Goal: Information Seeking & Learning: Check status

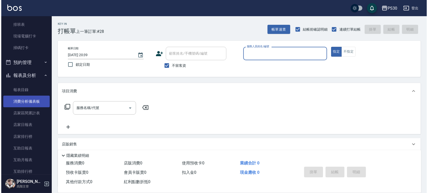
scroll to position [135, 0]
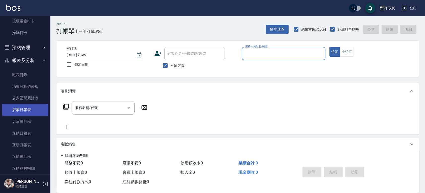
click at [33, 109] on link "店家日報表" at bounding box center [25, 110] width 46 height 12
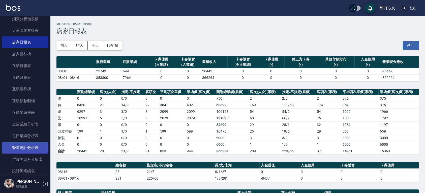
scroll to position [235, 0]
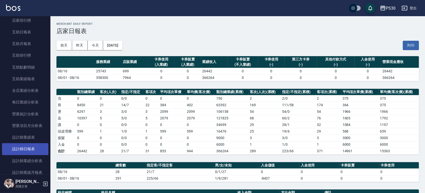
click at [24, 144] on link "設計師日報表" at bounding box center [25, 149] width 46 height 12
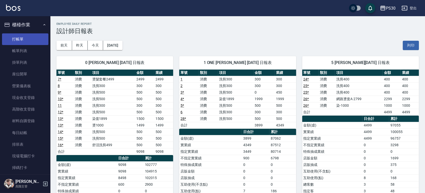
click at [31, 37] on link "打帳單" at bounding box center [25, 39] width 46 height 12
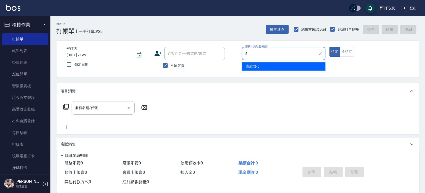
type input "[PERSON_NAME]-5"
type button "true"
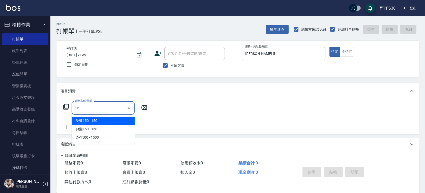
type input "1"
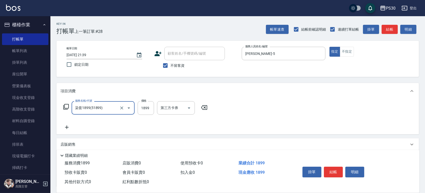
type input "染套1899(51899)"
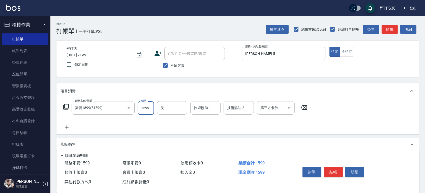
type input "1599"
type input "RENA-39"
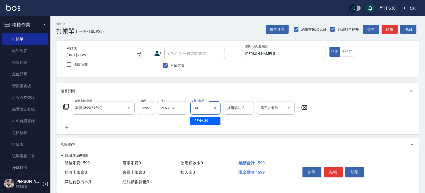
type input "RENA-39"
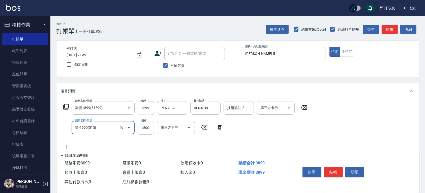
type input "染-1500(515)"
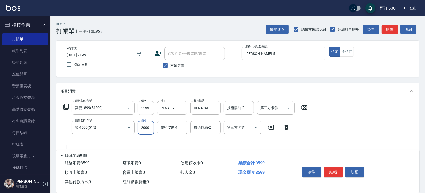
type input "2000"
type input "RENA-39"
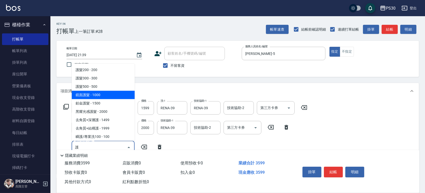
drag, startPoint x: 113, startPoint y: 97, endPoint x: 102, endPoint y: 91, distance: 12.4
click at [113, 97] on span "鏡面護髮 - 1000" at bounding box center [103, 95] width 63 height 8
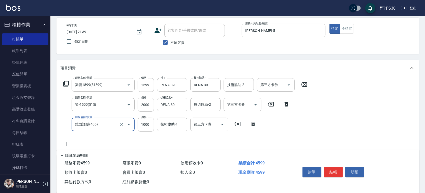
scroll to position [34, 0]
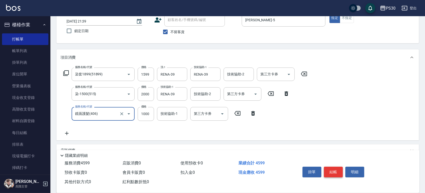
type input "鏡面護髮(406)"
click at [336, 167] on button "結帳" at bounding box center [333, 171] width 19 height 11
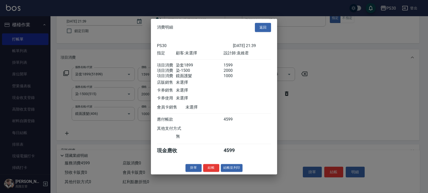
click at [210, 170] on button "結帳" at bounding box center [211, 168] width 16 height 8
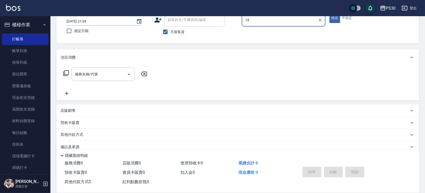
type input "1"
type input "[PERSON_NAME]-5"
click at [115, 74] on input "服務名稱/代號" at bounding box center [99, 74] width 51 height 9
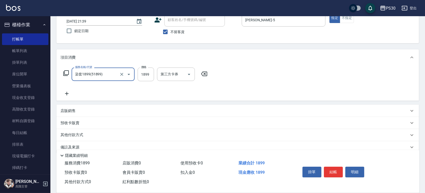
type input "染套1899(51899)"
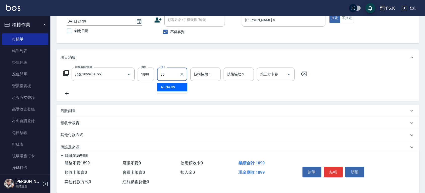
type input "RENA-39"
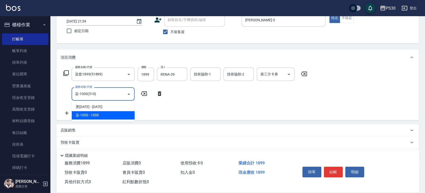
type input "染-1000(510)"
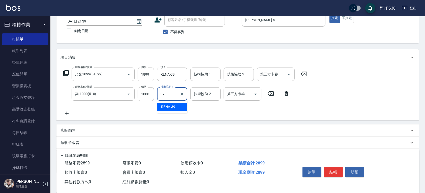
type input "RENA-39"
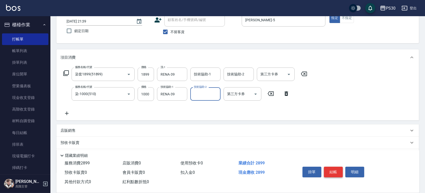
click at [333, 170] on button "結帳" at bounding box center [333, 171] width 19 height 11
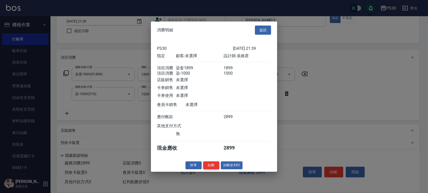
click at [210, 169] on button "結帳" at bounding box center [211, 165] width 16 height 8
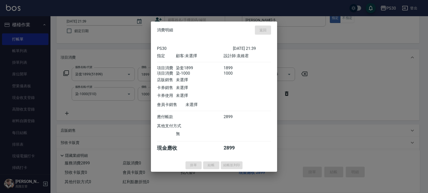
type input "[DATE] 21:40"
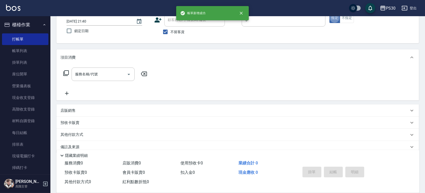
type input "[PERSON_NAME]-5"
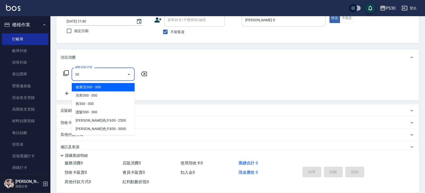
type input "3"
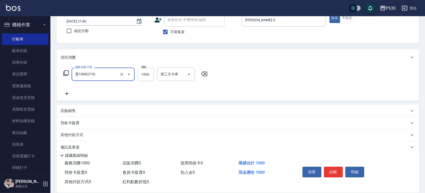
type input "燙1000(210)"
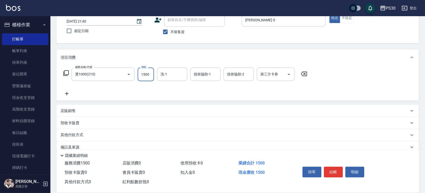
type input "1500"
type input "RENA-39"
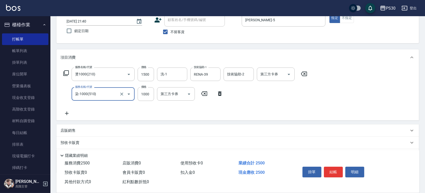
type input "染-1000(510)"
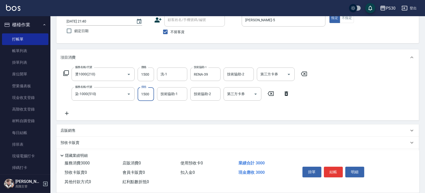
type input "1500"
type input "RENA-39"
click at [184, 76] on input "洗-1" at bounding box center [172, 74] width 26 height 9
type input "RENA-39"
click at [339, 170] on button "結帳" at bounding box center [333, 171] width 19 height 11
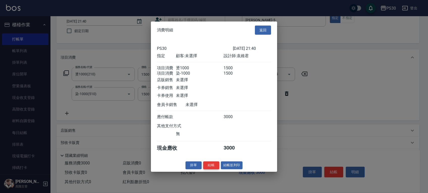
click at [209, 167] on button "結帳" at bounding box center [211, 165] width 16 height 8
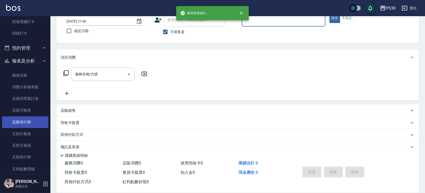
scroll to position [135, 0]
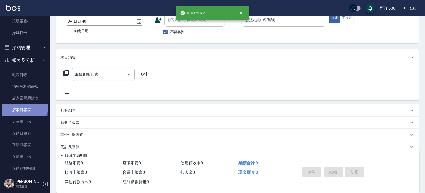
click at [24, 105] on link "店家日報表" at bounding box center [25, 110] width 46 height 12
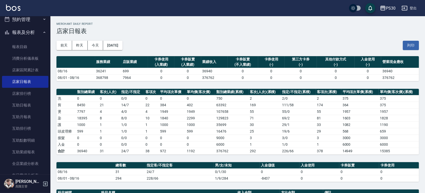
scroll to position [235, 0]
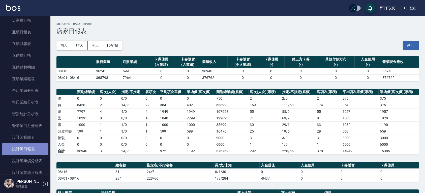
click at [33, 149] on link "設計師日報表" at bounding box center [25, 149] width 46 height 12
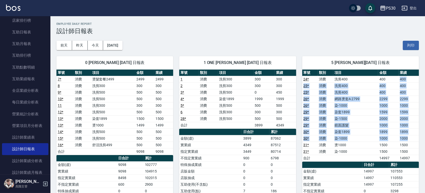
drag, startPoint x: 393, startPoint y: 79, endPoint x: 417, endPoint y: 137, distance: 62.5
click at [417, 137] on tbody "24 * 消費 洗剪400 400 400 25 * 消費 洗剪400 400 400 25 * 消費 洗剪400 400 400 26 * 消費 網路燙套A…" at bounding box center [361, 118] width 117 height 85
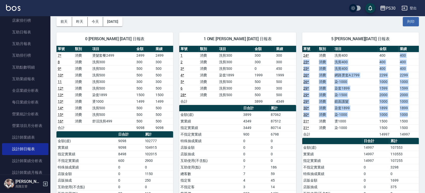
scroll to position [34, 0]
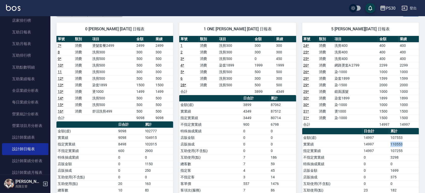
drag, startPoint x: 391, startPoint y: 143, endPoint x: 414, endPoint y: 145, distance: 22.6
click at [414, 145] on td "110553" at bounding box center [405, 144] width 30 height 7
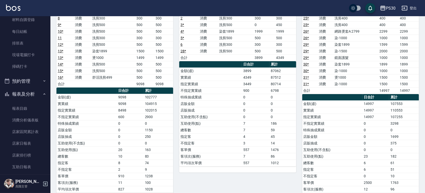
scroll to position [67, 0]
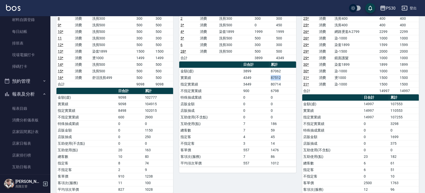
drag, startPoint x: 270, startPoint y: 78, endPoint x: 294, endPoint y: 79, distance: 24.2
click at [294, 79] on td "87512" at bounding box center [283, 77] width 26 height 7
click at [291, 99] on td "0" at bounding box center [283, 97] width 26 height 7
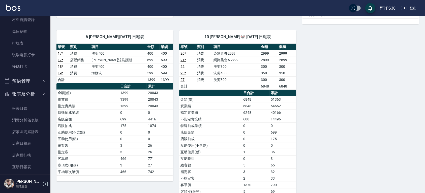
scroll to position [233, 0]
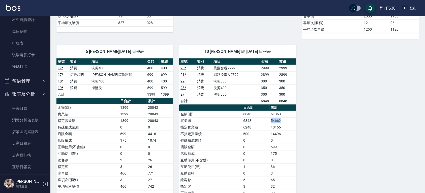
drag, startPoint x: 272, startPoint y: 118, endPoint x: 289, endPoint y: 120, distance: 17.3
click at [289, 120] on td "54662" at bounding box center [283, 120] width 26 height 7
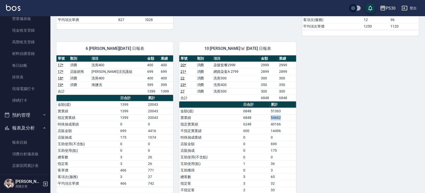
scroll to position [135, 0]
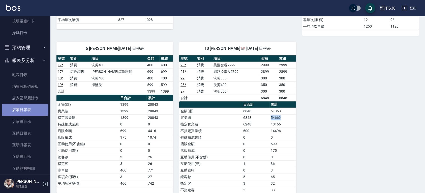
click at [33, 109] on link "店家日報表" at bounding box center [25, 110] width 46 height 12
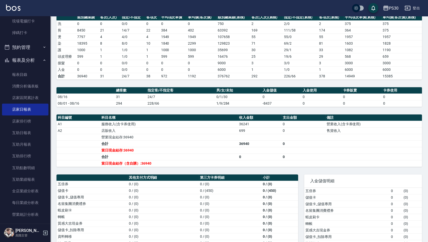
scroll to position [117, 0]
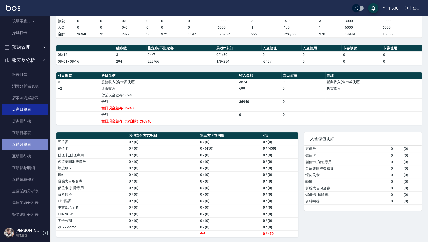
click at [26, 143] on link "互助月報表" at bounding box center [25, 145] width 46 height 12
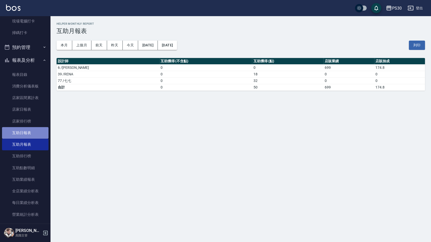
click at [28, 131] on link "互助日報表" at bounding box center [25, 133] width 46 height 12
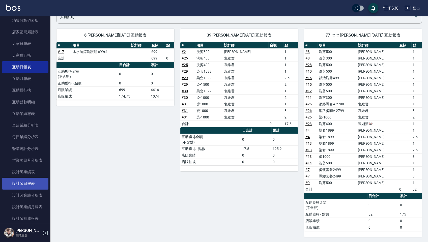
scroll to position [202, 0]
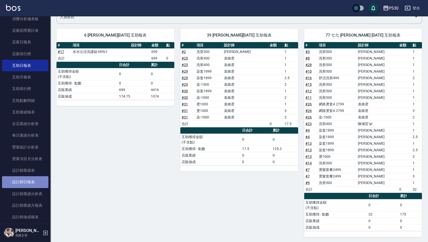
click at [28, 183] on link "設計師日報表" at bounding box center [25, 182] width 46 height 12
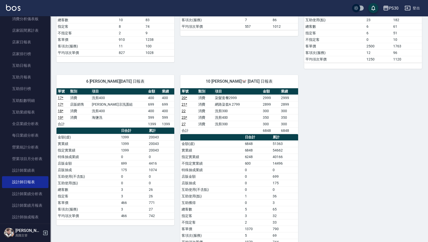
scroll to position [217, 0]
